Goal: Information Seeking & Learning: Understand process/instructions

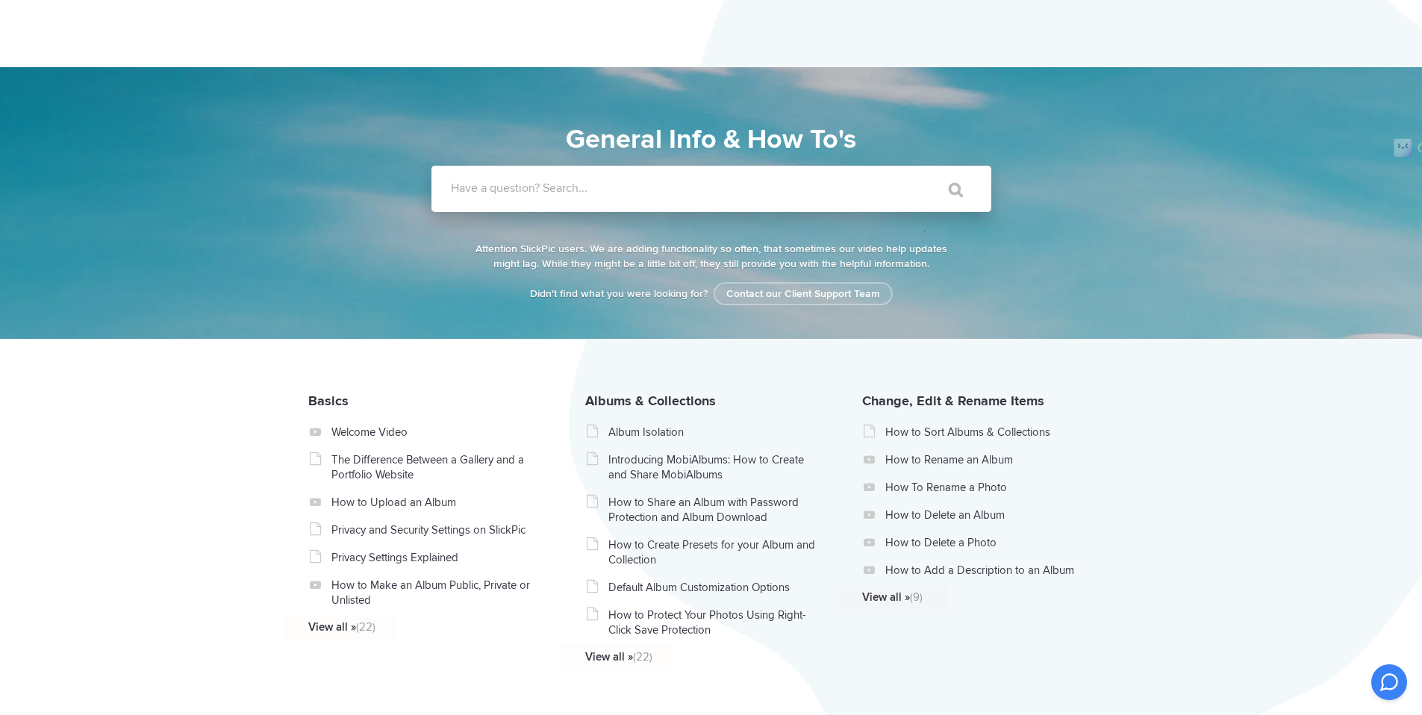
click at [602, 185] on label "Have a question? Search..." at bounding box center [731, 188] width 560 height 15
click at [602, 185] on input "Have a question? Search..." at bounding box center [681, 189] width 499 height 46
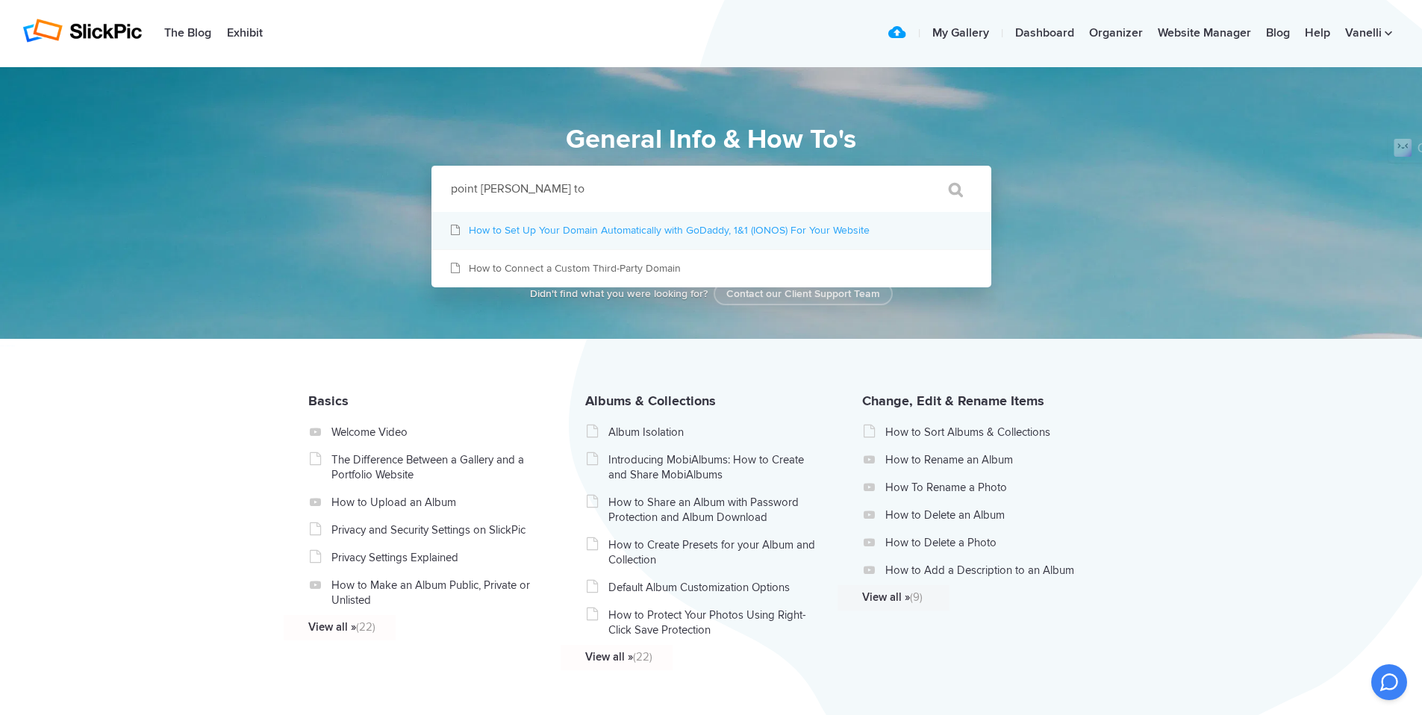
type input "point [PERSON_NAME] to"
click at [650, 227] on link "How to Set Up Your Domain Automatically with GoDaddy, 1&1 (IONOS) For Your Webs…" at bounding box center [712, 230] width 560 height 37
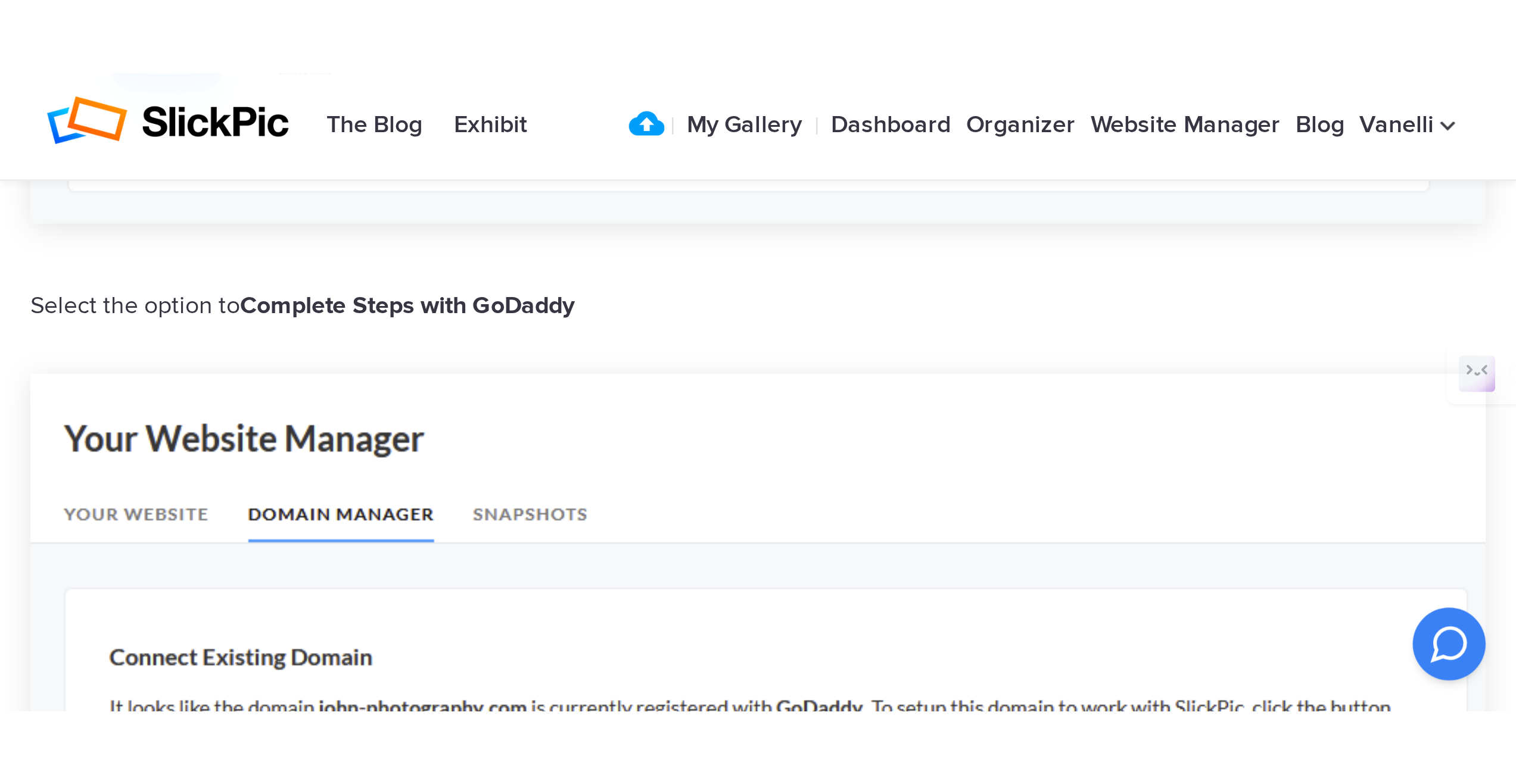
scroll to position [758, 0]
